Goal: Check status: Check status

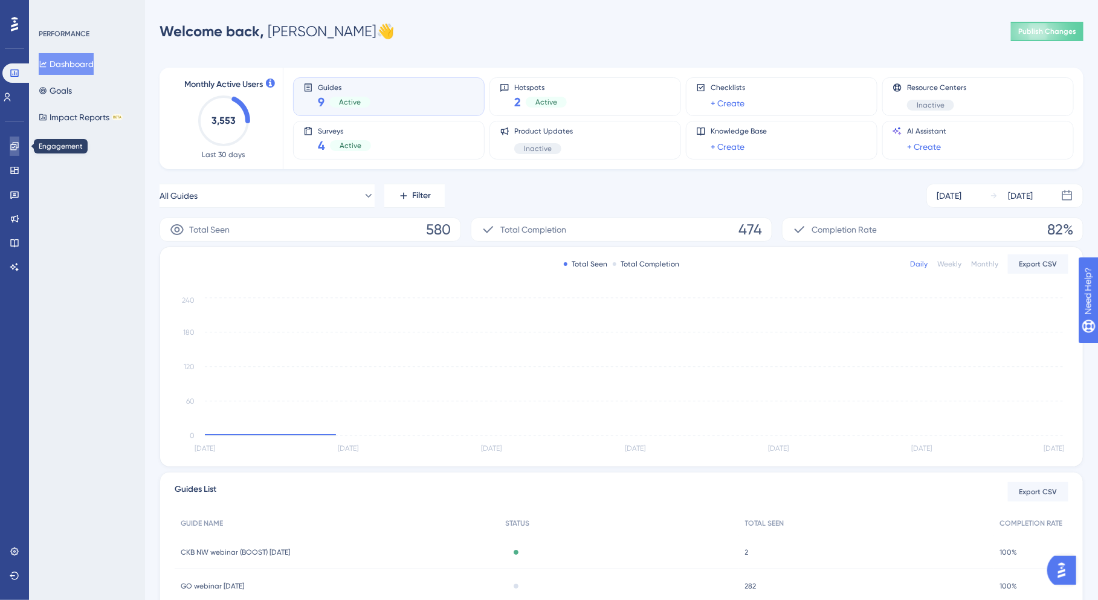
click at [10, 155] on link at bounding box center [15, 146] width 10 height 19
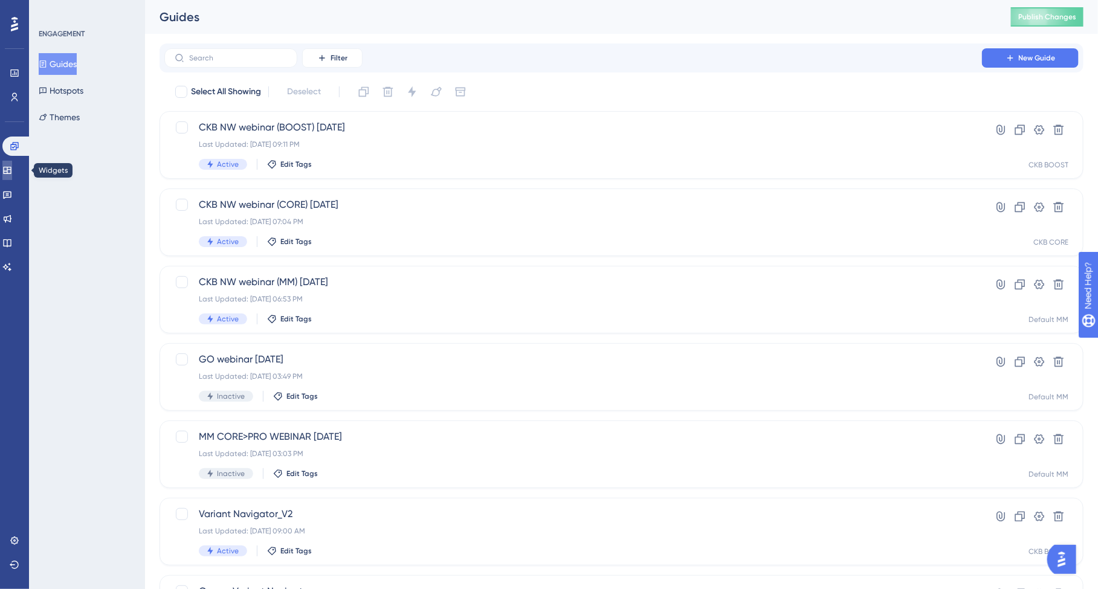
click at [5, 170] on link at bounding box center [7, 170] width 10 height 19
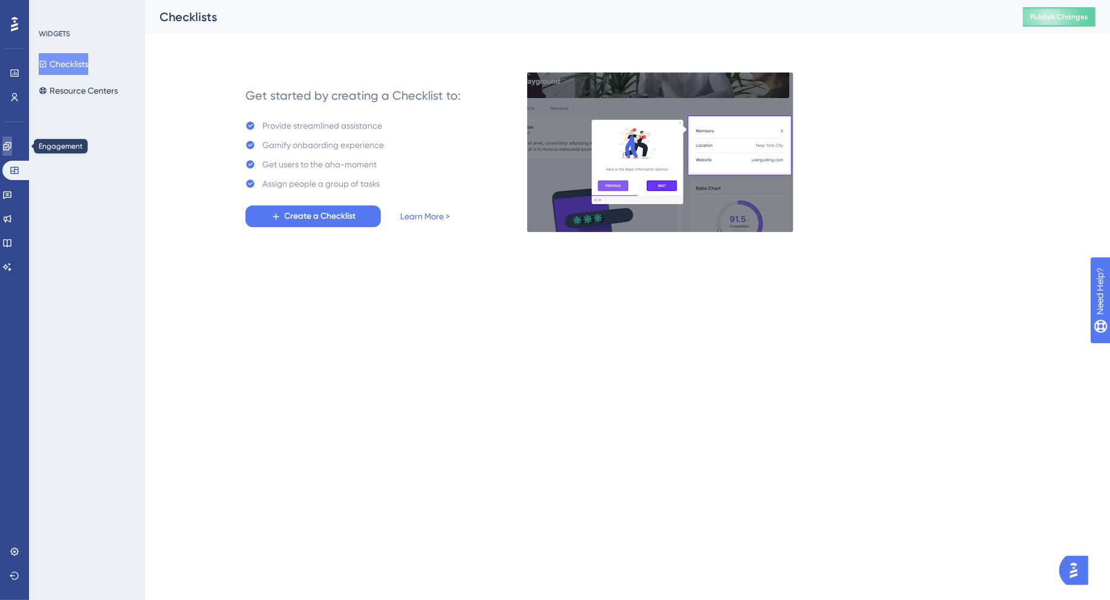
click at [7, 149] on link at bounding box center [7, 146] width 10 height 19
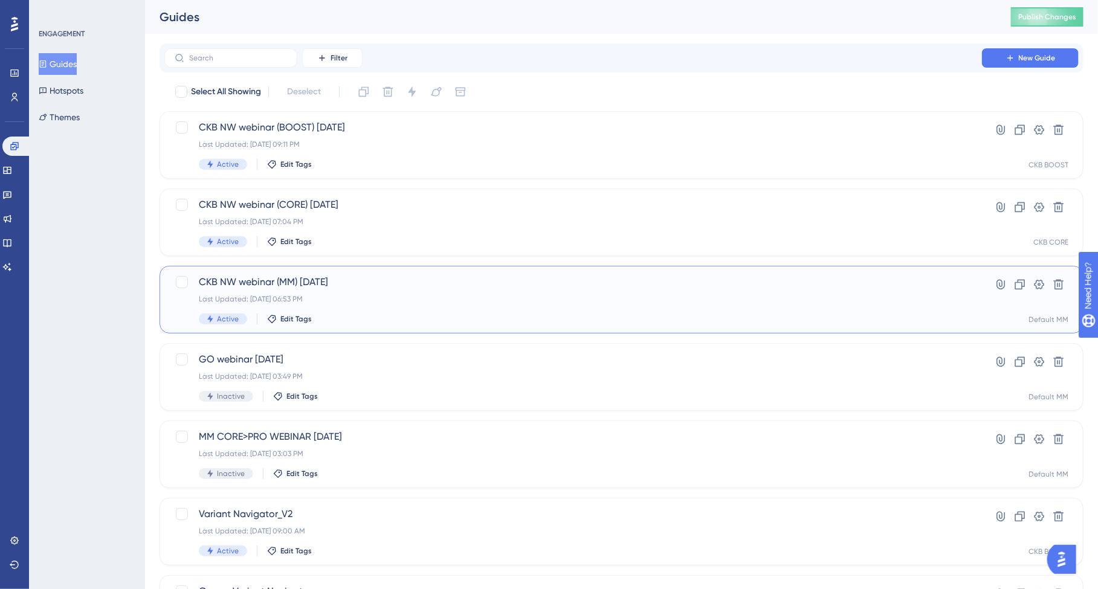
click at [344, 292] on div "CKB NW webinar (MM) [DATE] Last Updated: [DATE] 06:53 PM Active Edit Tags" at bounding box center [573, 300] width 749 height 50
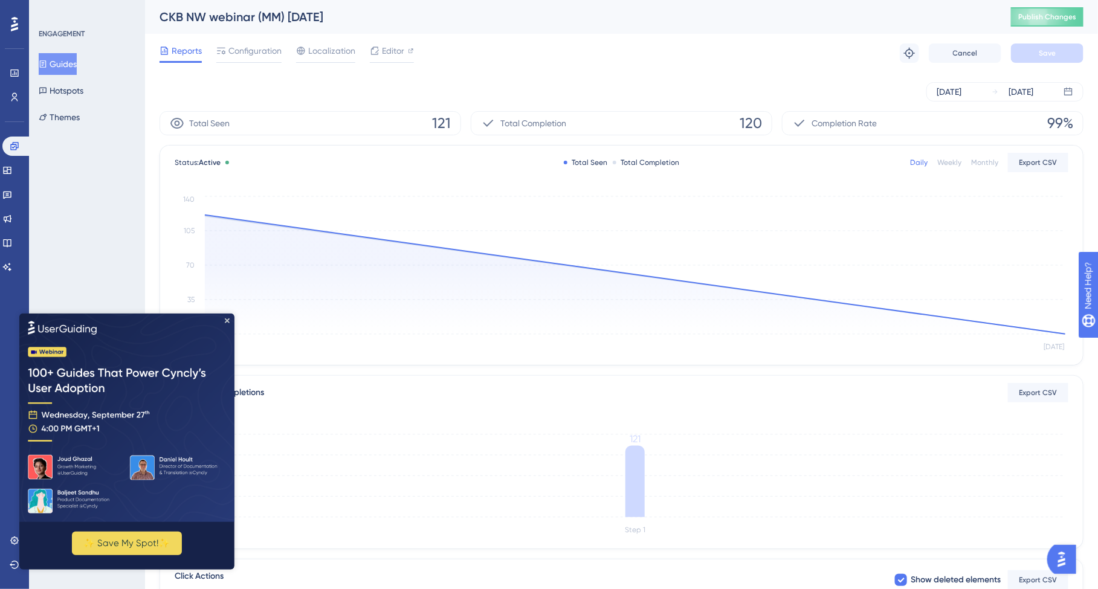
click at [225, 316] on img at bounding box center [126, 417] width 215 height 208
click at [17, 28] on icon at bounding box center [14, 24] width 7 height 15
